Goal: Use online tool/utility: Utilize a website feature to perform a specific function

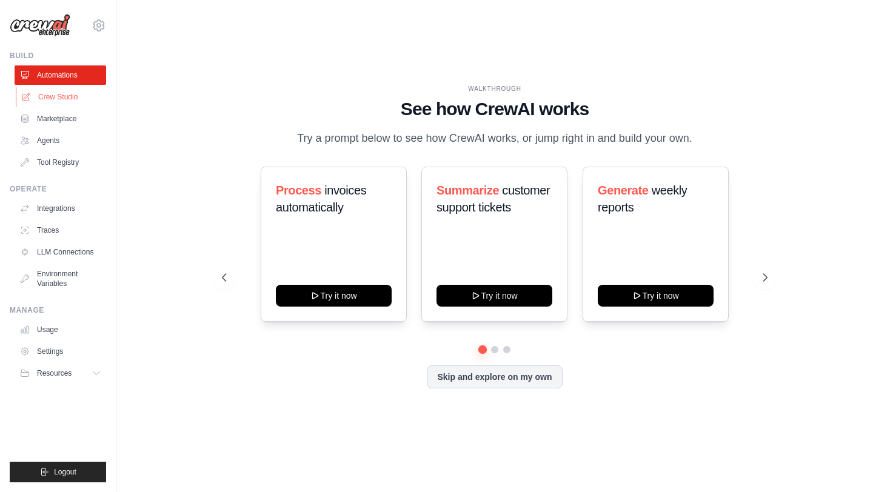
click at [47, 94] on link "Crew Studio" at bounding box center [62, 96] width 92 height 19
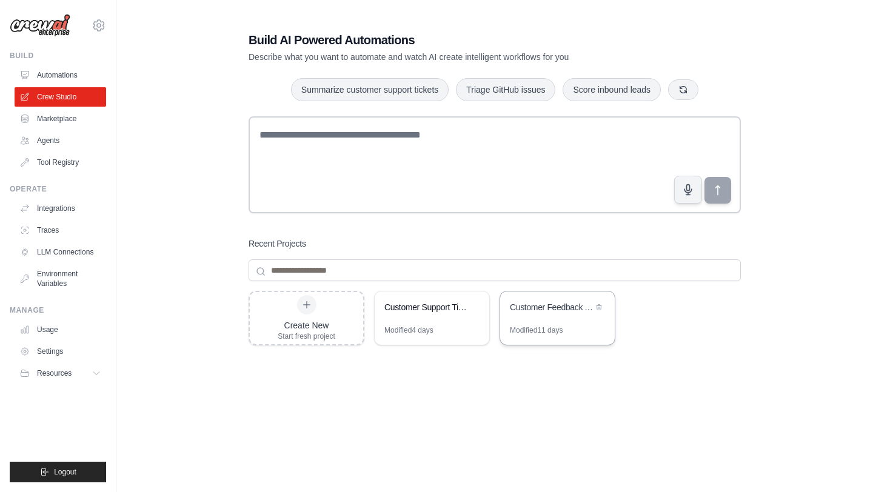
click at [551, 323] on div "Customer Feedback Analysis & Insights Engine" at bounding box center [557, 309] width 115 height 34
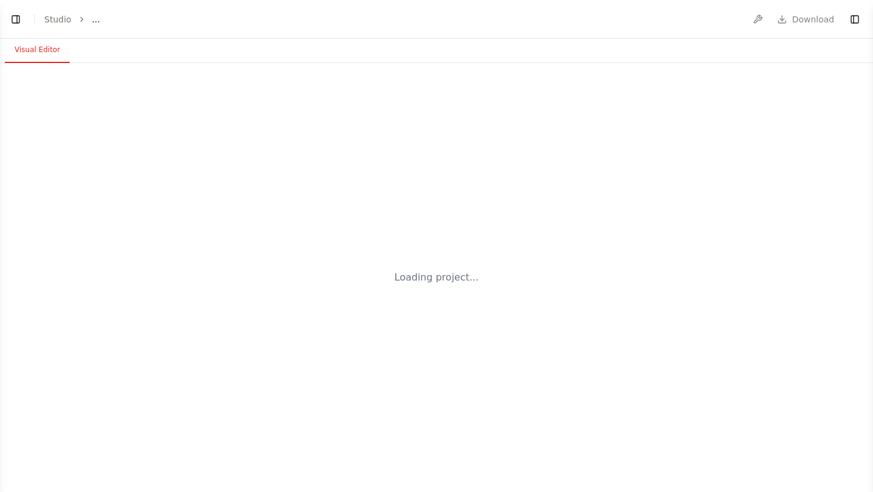
select select "****"
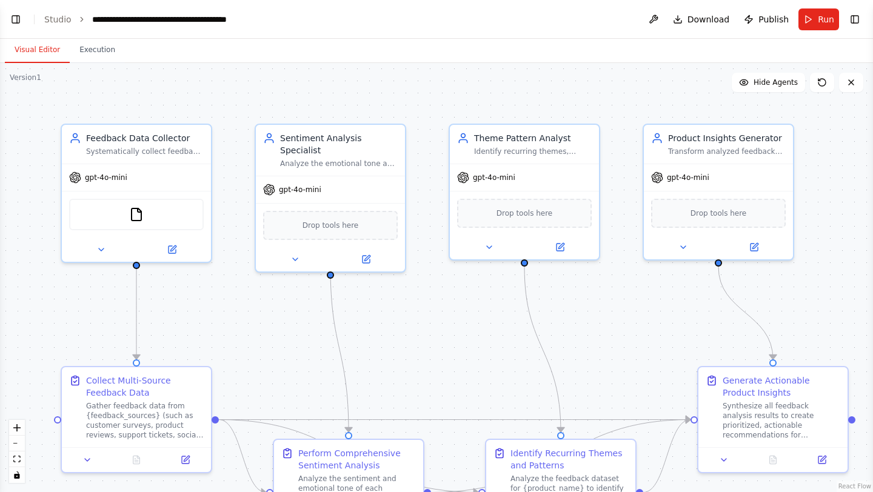
scroll to position [1687, 0]
click at [824, 23] on span "Run" at bounding box center [826, 19] width 16 height 12
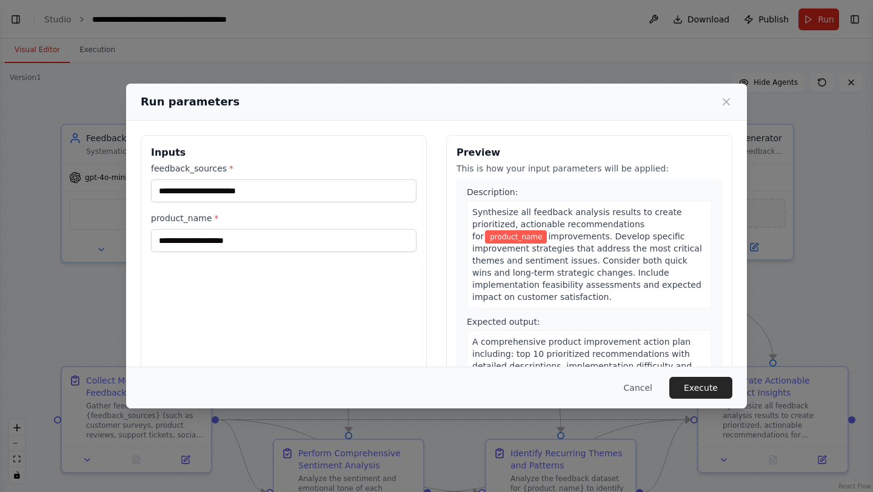
scroll to position [70, 0]
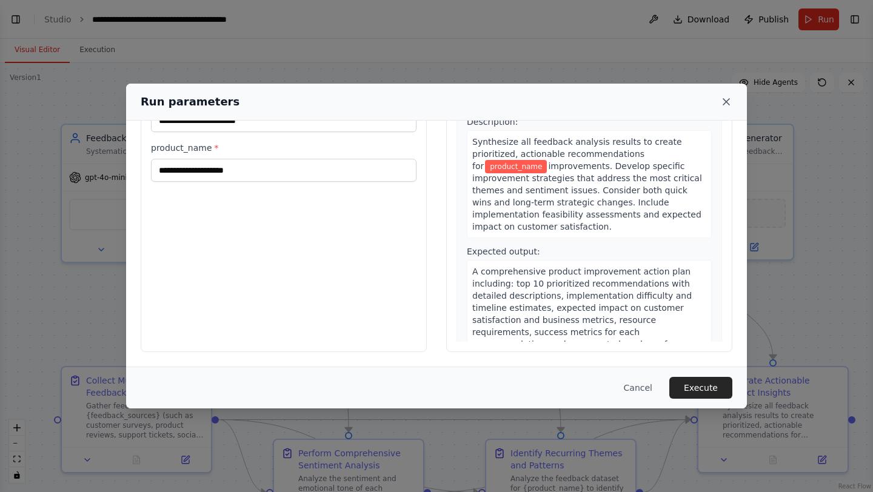
click at [729, 100] on icon at bounding box center [726, 102] width 12 height 12
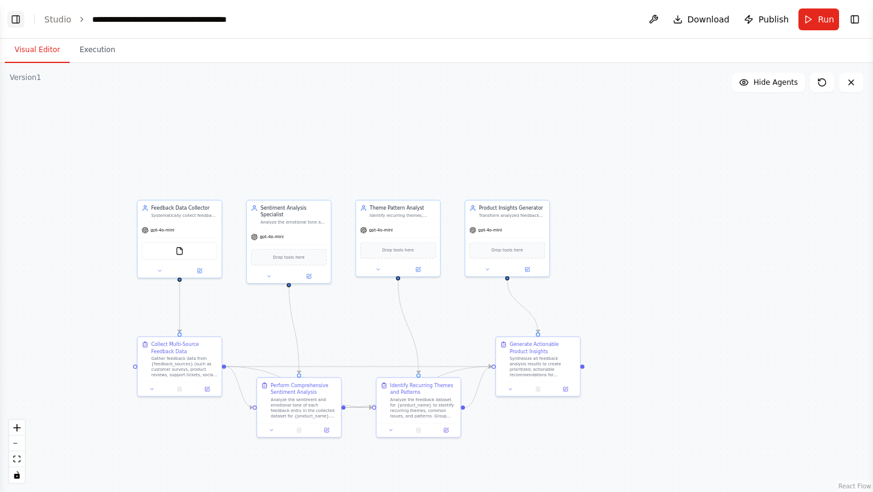
click at [18, 17] on button "Toggle Left Sidebar" at bounding box center [15, 19] width 17 height 17
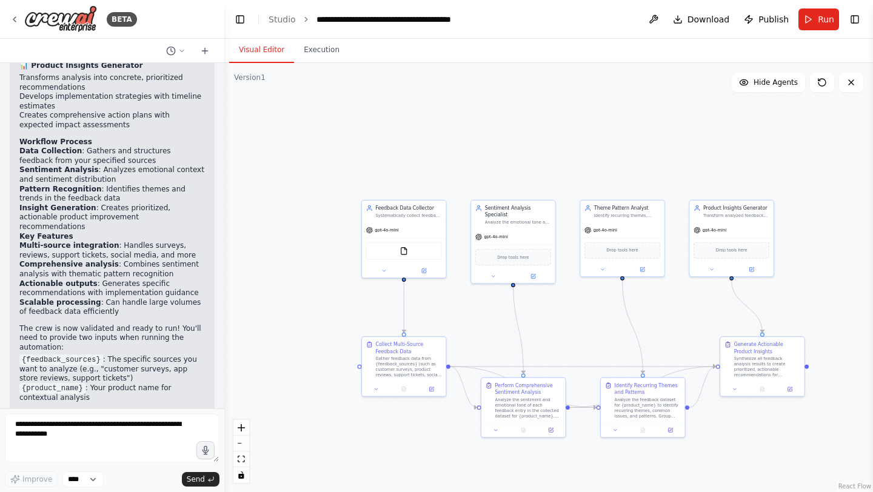
scroll to position [1687, 0]
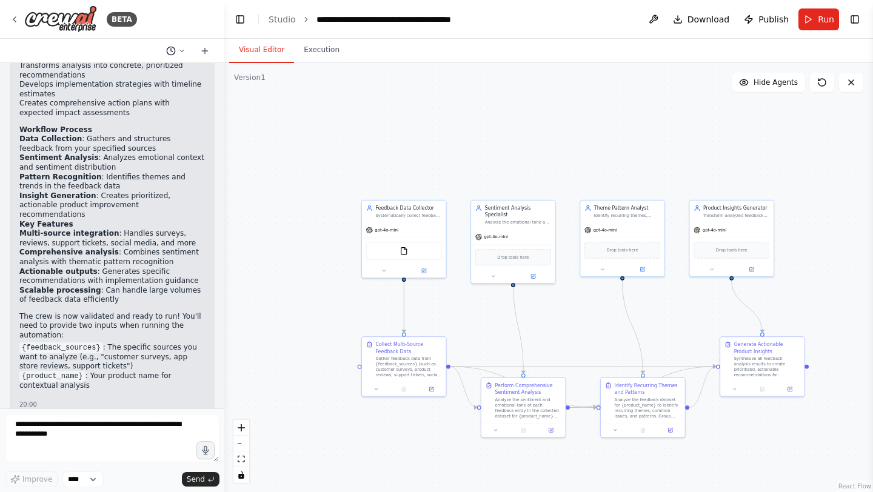
click at [182, 54] on button at bounding box center [175, 51] width 29 height 15
click at [267, 120] on div ".deletable-edge-delete-btn { width: 20px; height: 20px; border: 0px solid #ffff…" at bounding box center [548, 277] width 649 height 429
click at [209, 50] on div at bounding box center [112, 246] width 224 height 492
click at [209, 50] on icon at bounding box center [205, 51] width 10 height 10
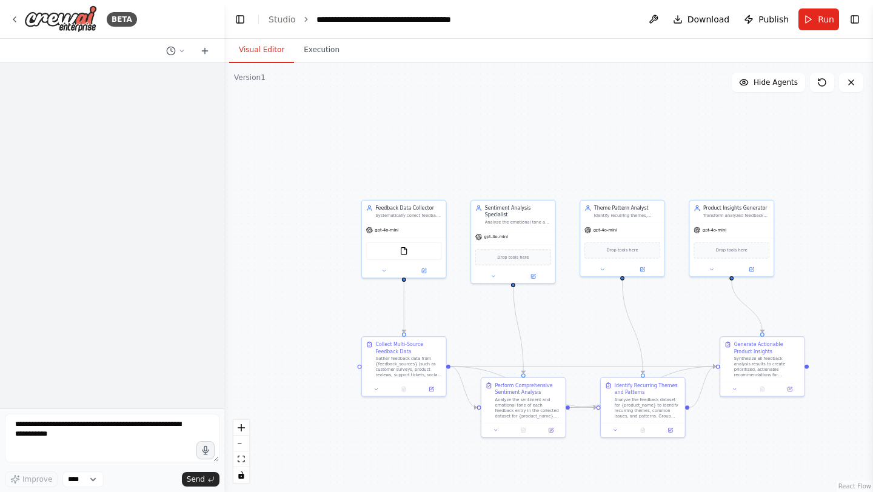
scroll to position [0, 0]
